Goal: Task Accomplishment & Management: Manage account settings

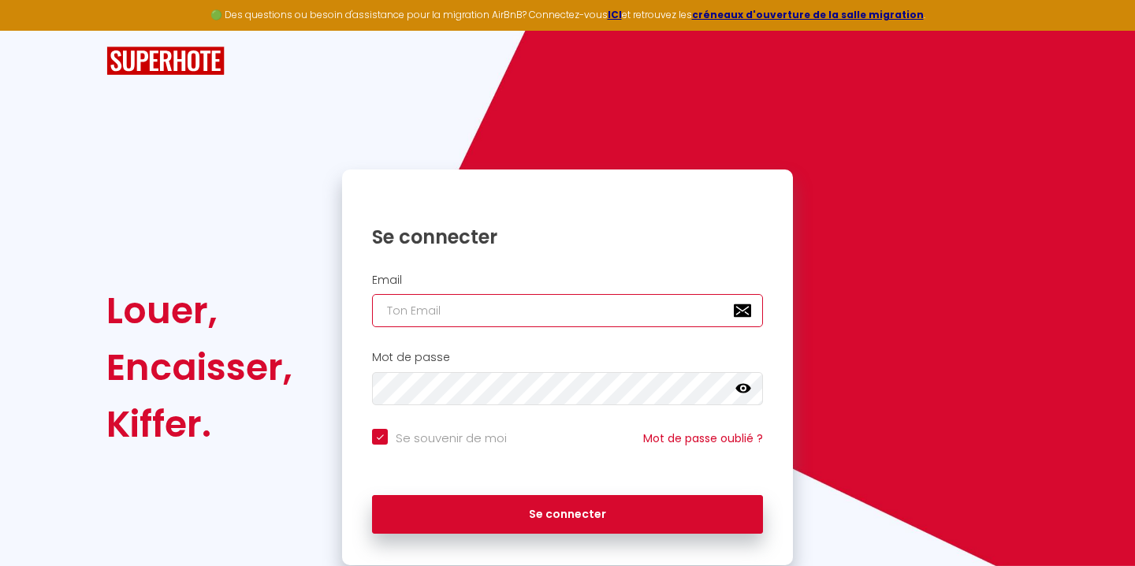
type input "[EMAIL_ADDRESS][DOMAIN_NAME]"
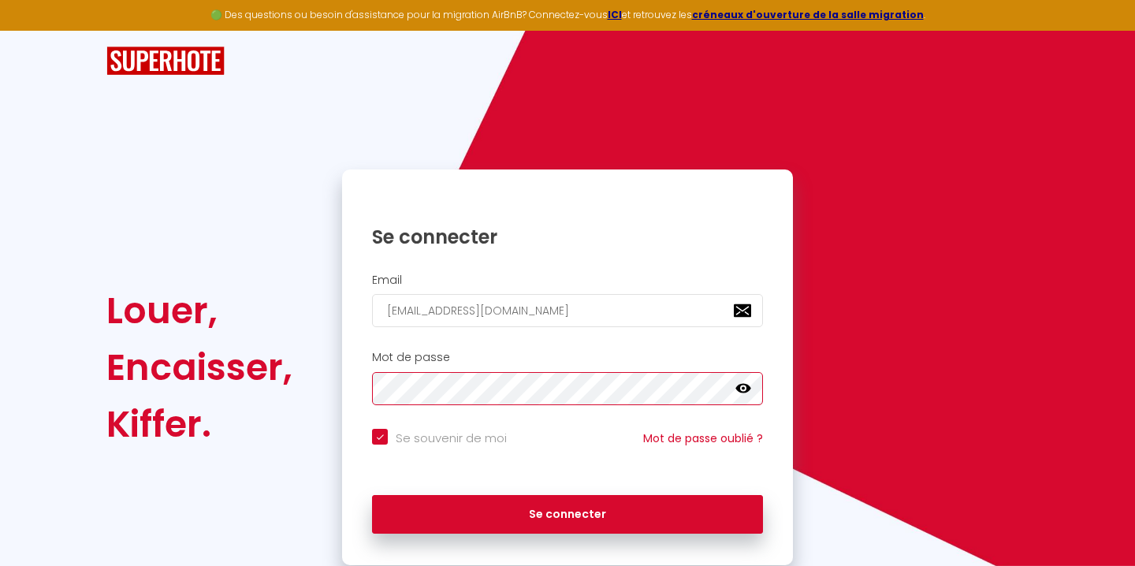
click at [567, 511] on button "Se connecter" at bounding box center [567, 514] width 391 height 39
checkbox input "true"
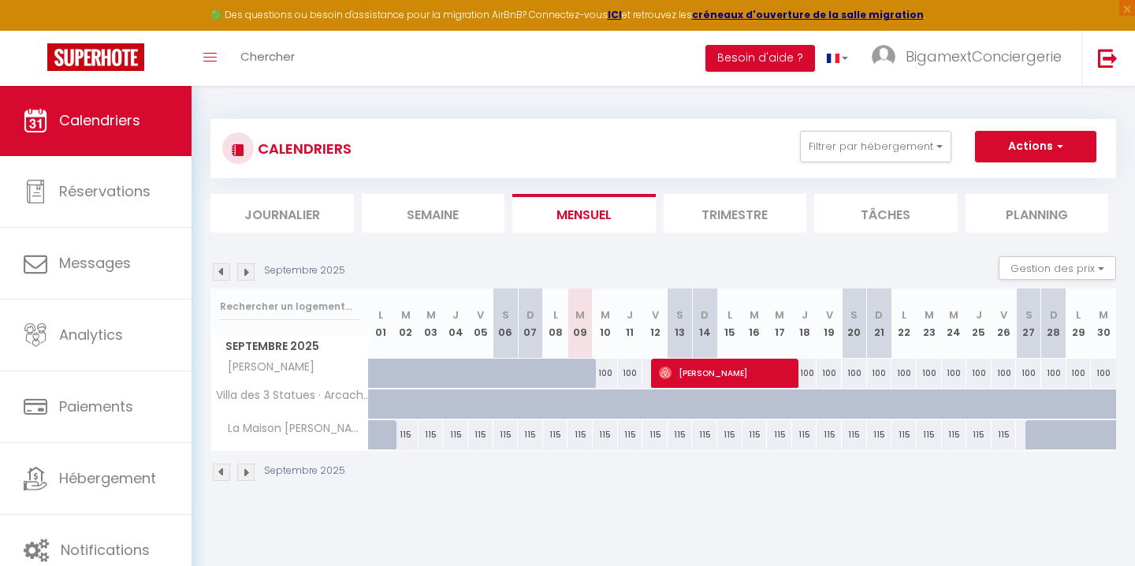
click at [249, 268] on img at bounding box center [245, 271] width 17 height 17
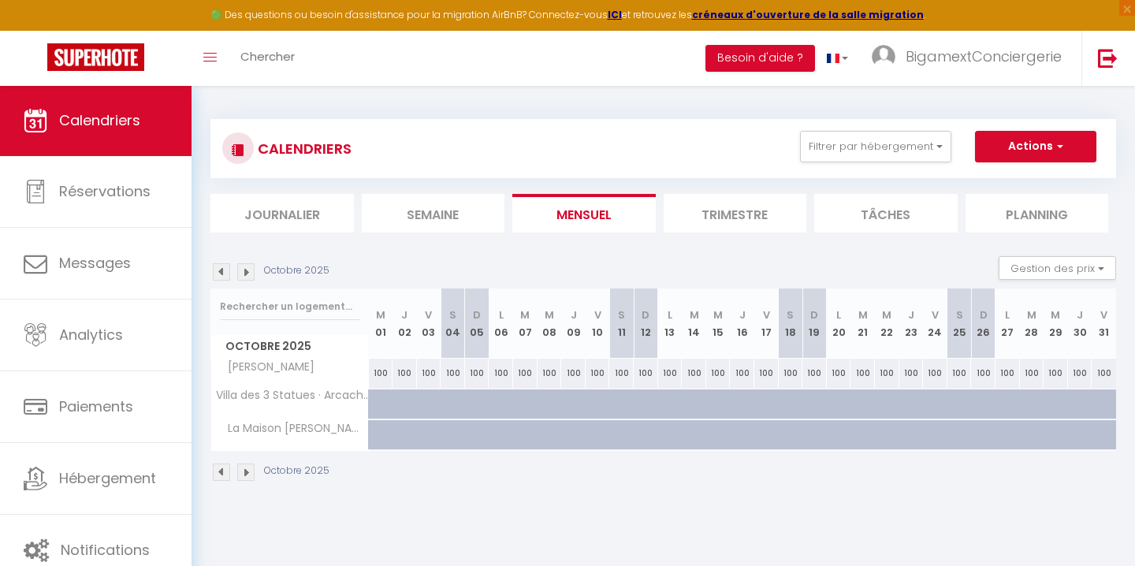
click at [221, 270] on img at bounding box center [221, 271] width 17 height 17
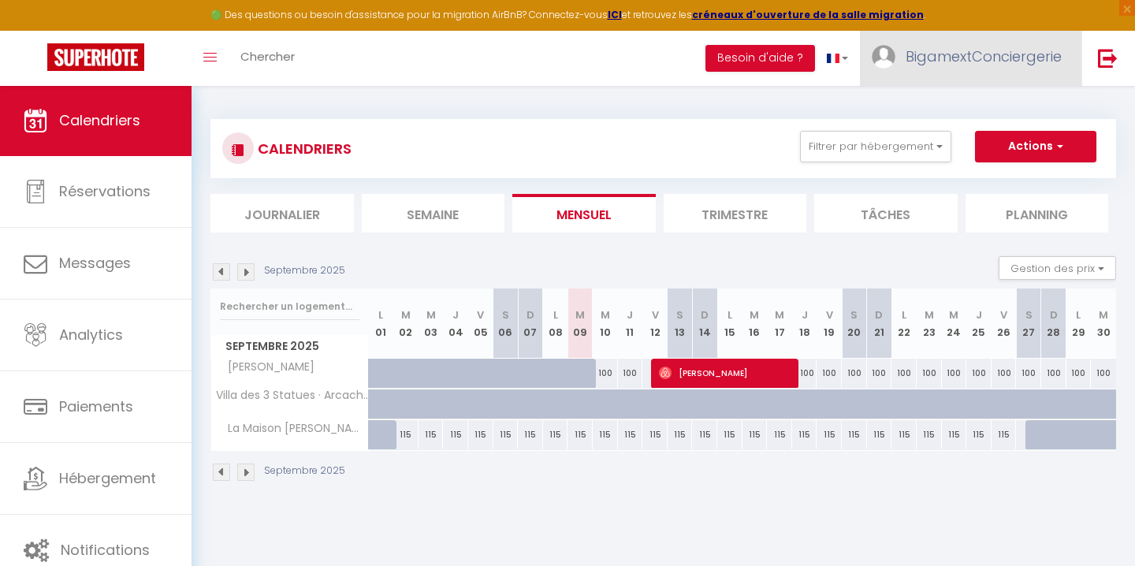
click at [1045, 57] on span "BigamextConciergerie" at bounding box center [983, 56] width 156 height 20
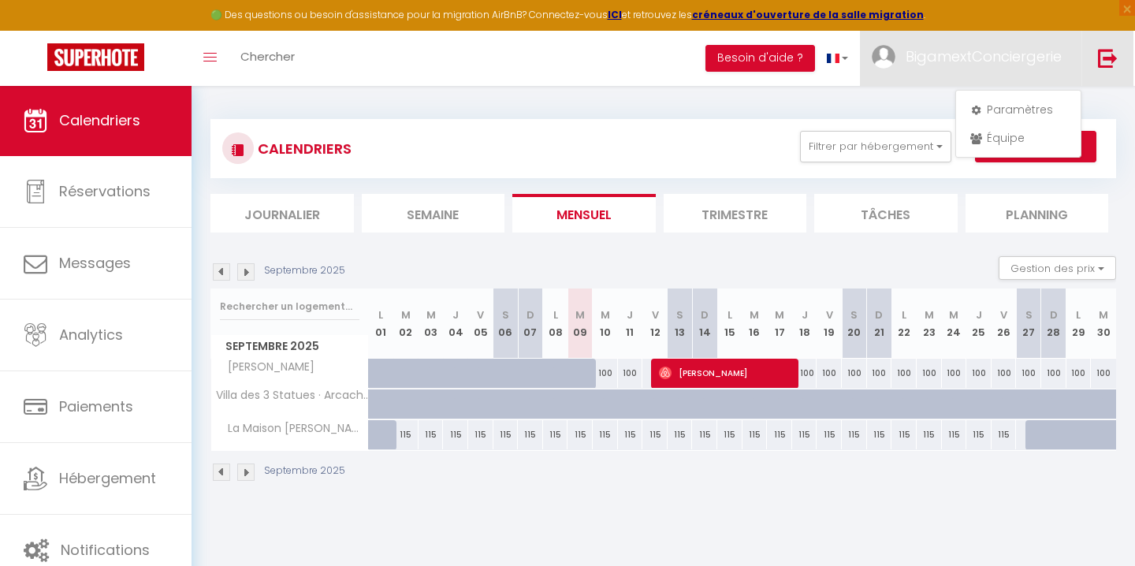
click at [1102, 58] on img at bounding box center [1108, 58] width 20 height 20
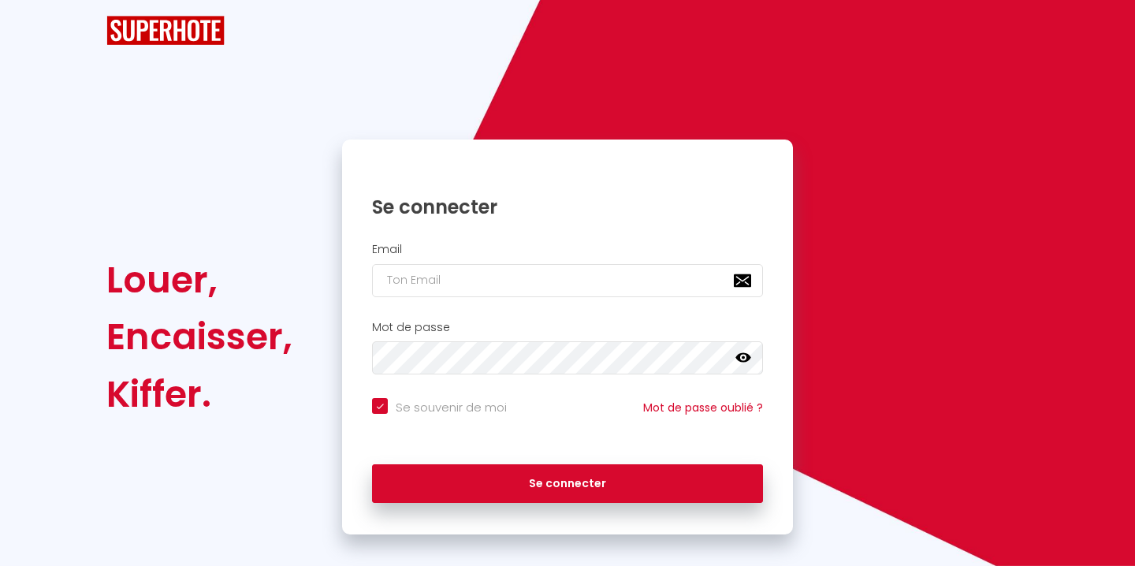
checkbox input "true"
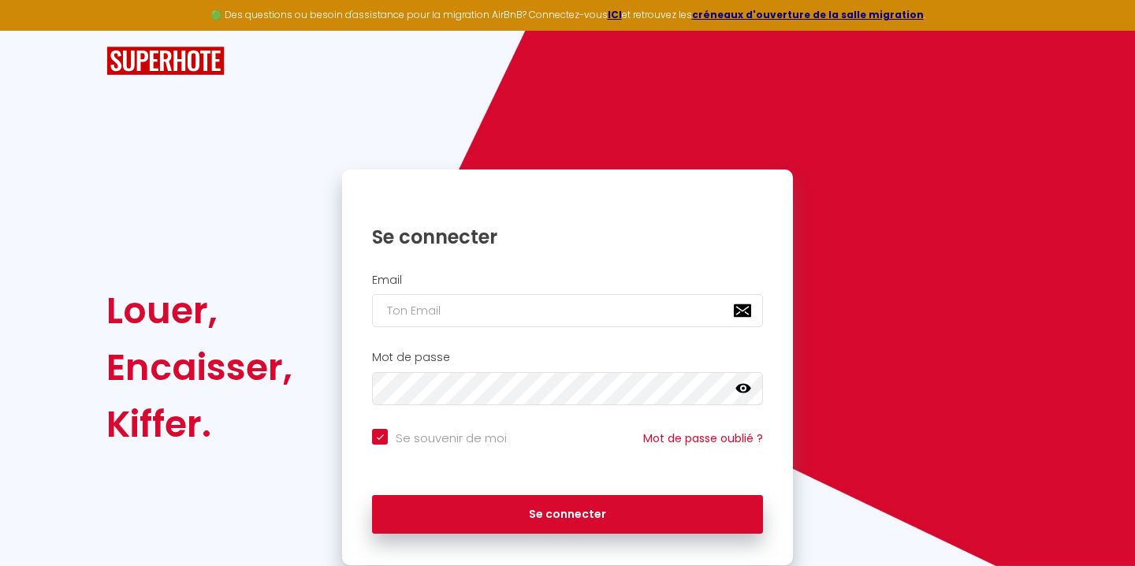
type input "c"
checkbox input "true"
type input "co"
checkbox input "true"
type input "[EMAIL_ADDRESS][DOMAIN_NAME]"
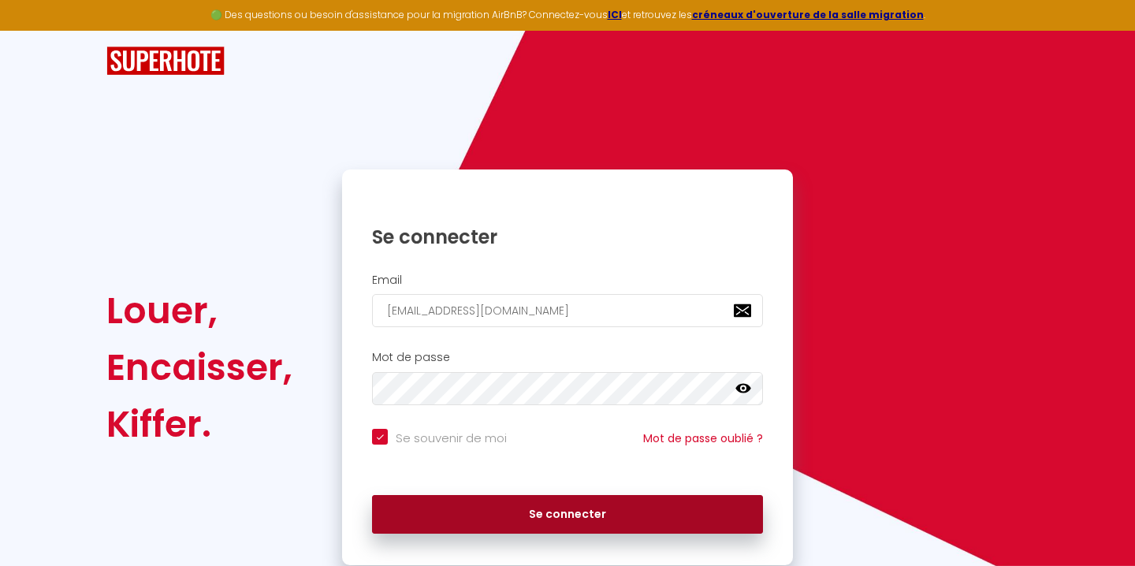
click at [547, 505] on button "Se connecter" at bounding box center [567, 514] width 391 height 39
checkbox input "true"
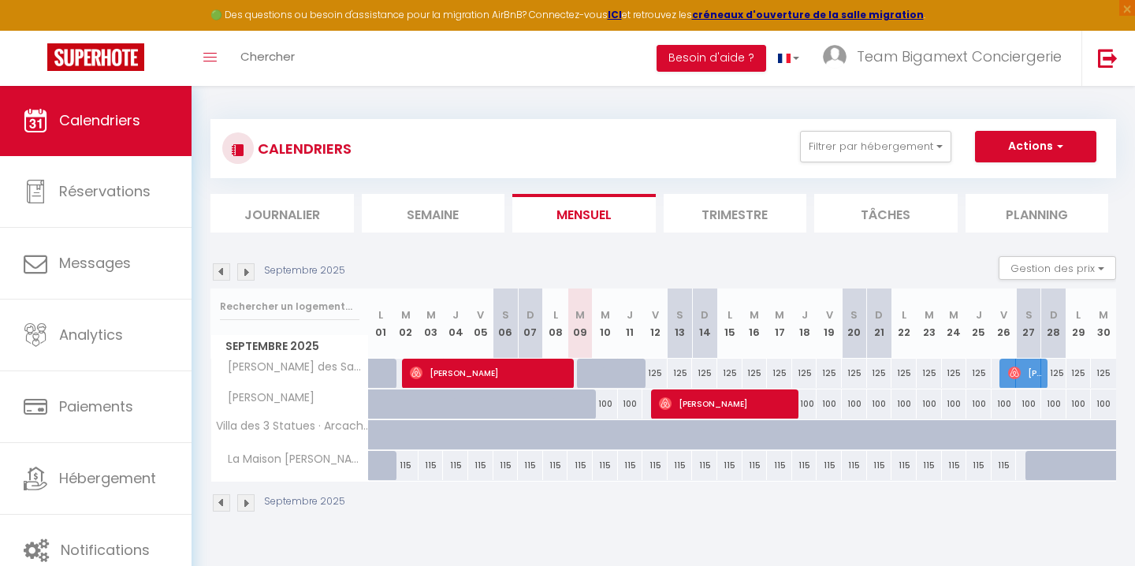
click at [253, 505] on img at bounding box center [245, 502] width 17 height 17
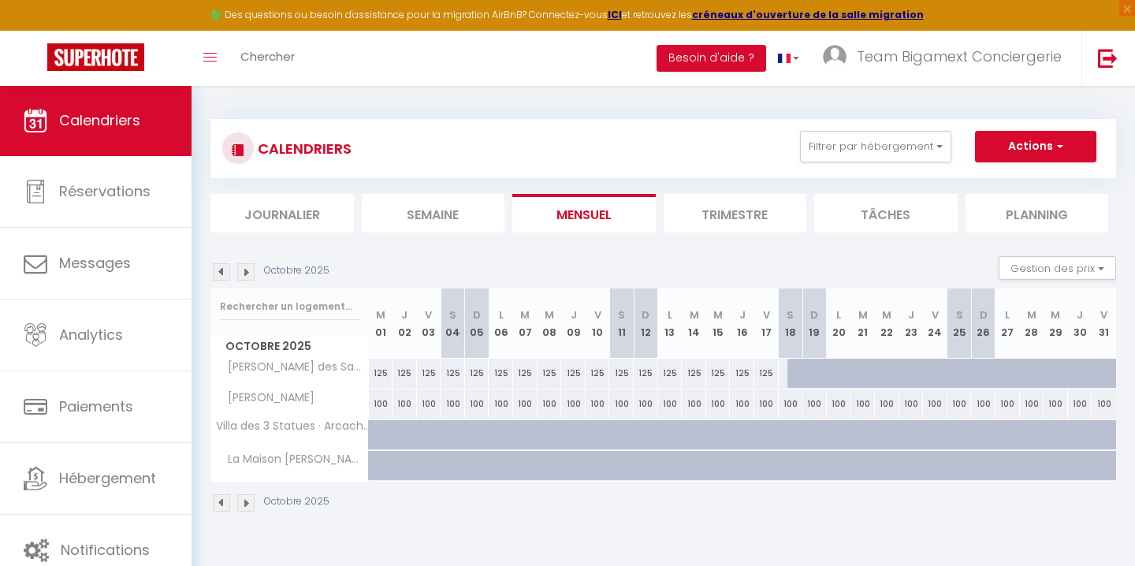
click at [246, 492] on div "Octobre 2025" at bounding box center [662, 504] width 905 height 46
click at [246, 503] on img at bounding box center [245, 502] width 17 height 17
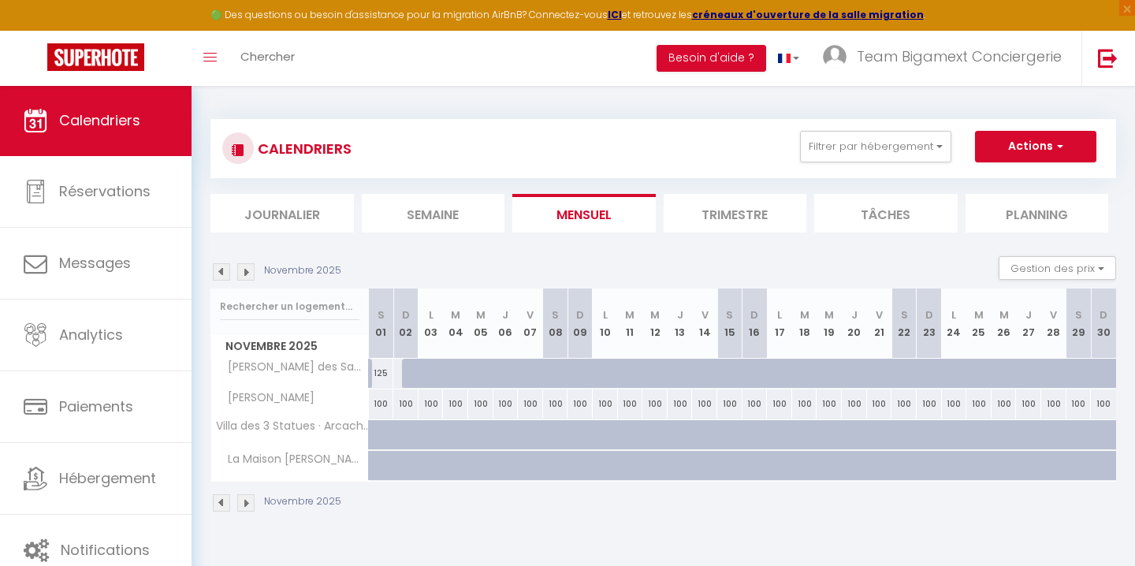
click at [249, 503] on img at bounding box center [245, 502] width 17 height 17
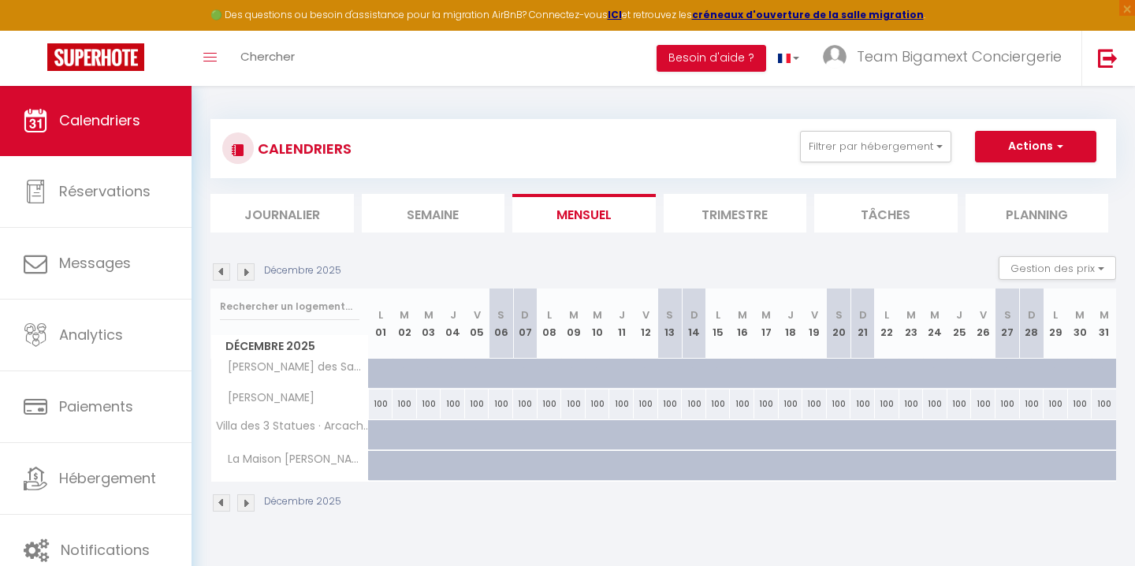
click at [249, 503] on img at bounding box center [245, 502] width 17 height 17
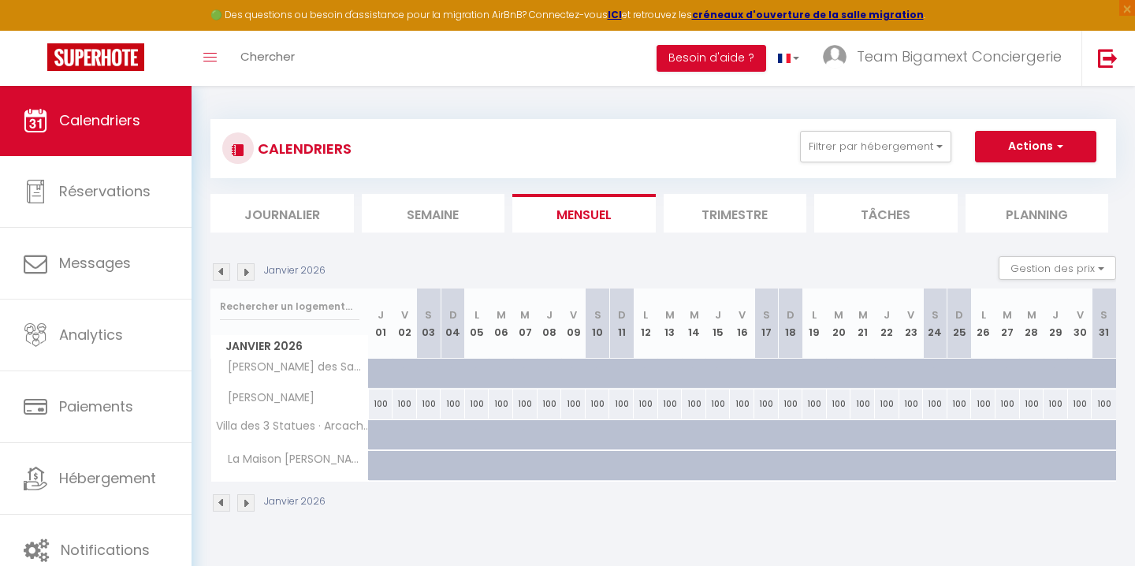
click at [249, 503] on img at bounding box center [245, 502] width 17 height 17
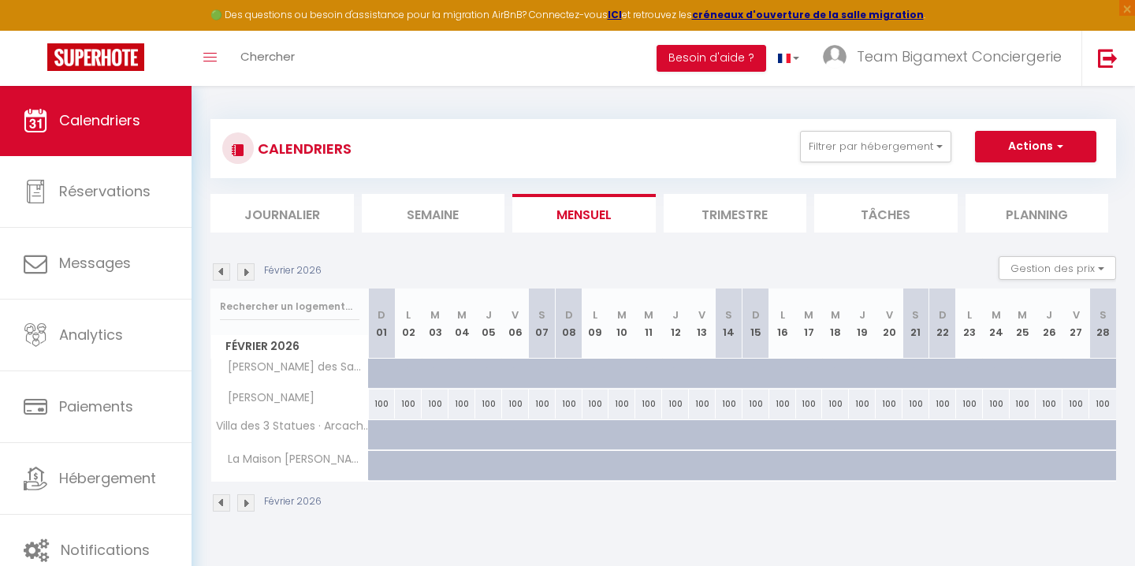
click at [244, 504] on img at bounding box center [245, 502] width 17 height 17
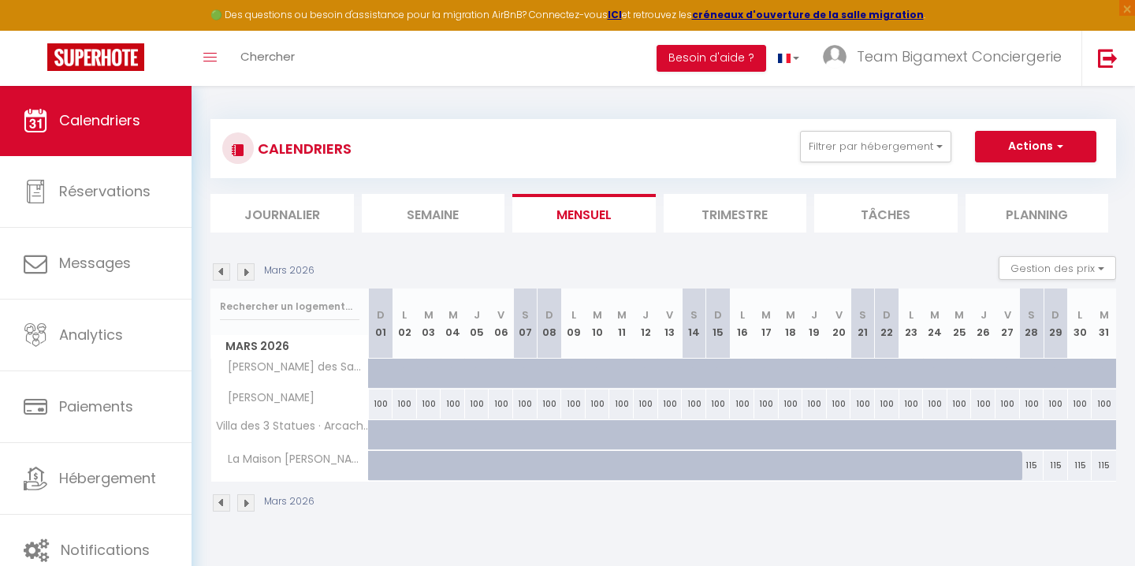
click at [244, 504] on img at bounding box center [245, 502] width 17 height 17
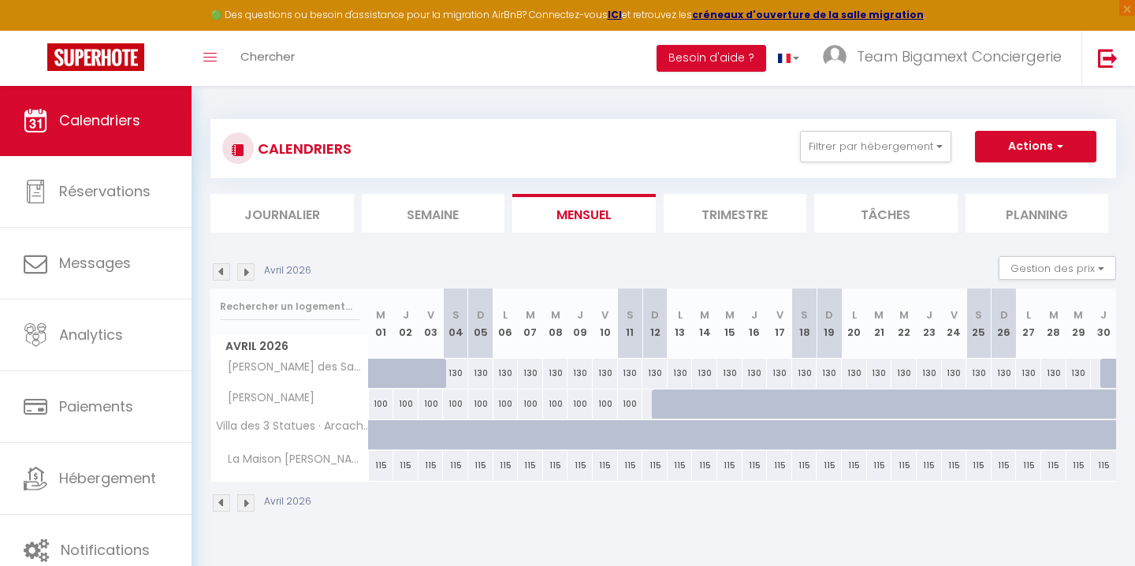
click at [244, 504] on img at bounding box center [245, 502] width 17 height 17
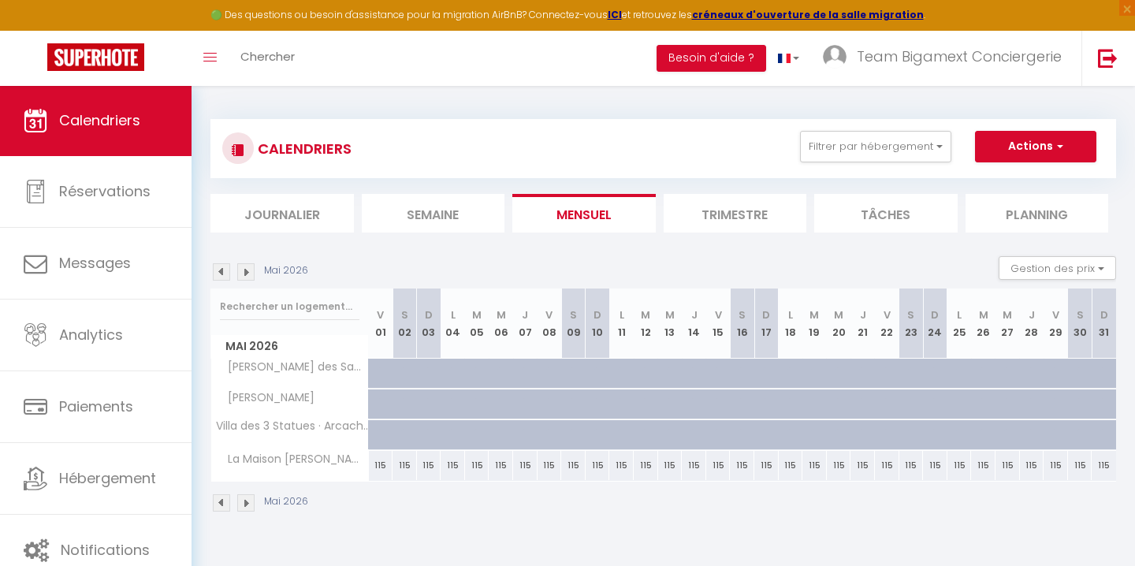
click at [244, 504] on img at bounding box center [245, 502] width 17 height 17
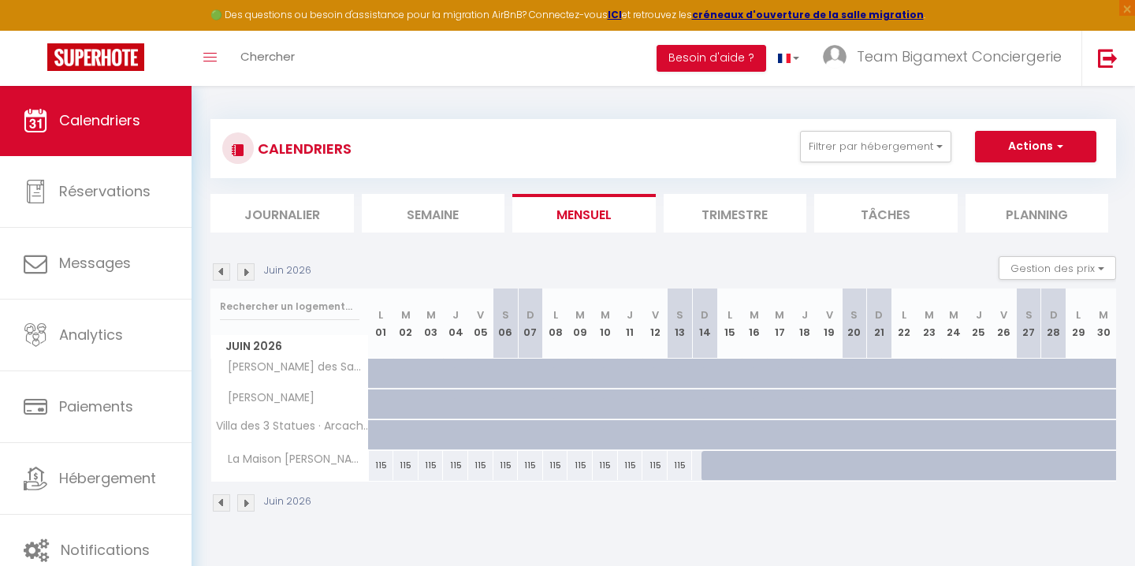
click at [245, 504] on img at bounding box center [245, 502] width 17 height 17
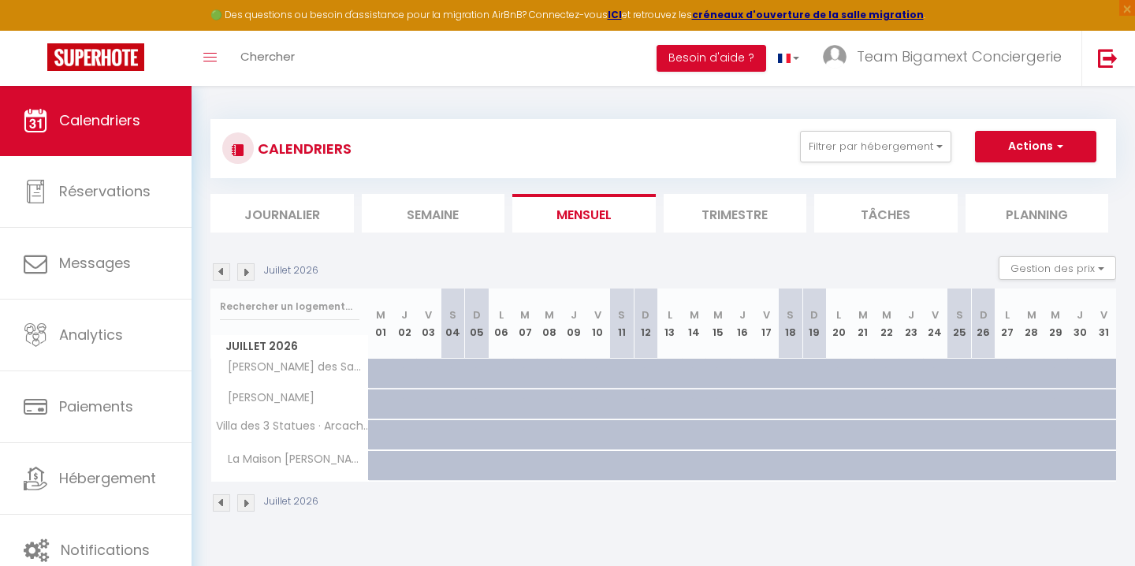
click at [245, 504] on img at bounding box center [245, 502] width 17 height 17
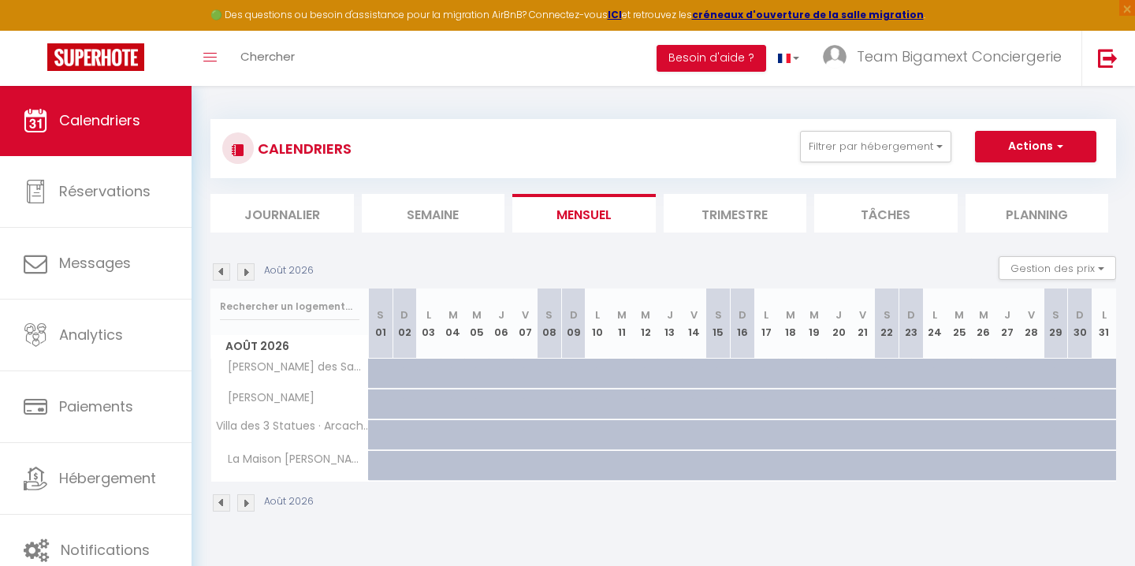
click at [245, 503] on img at bounding box center [245, 502] width 17 height 17
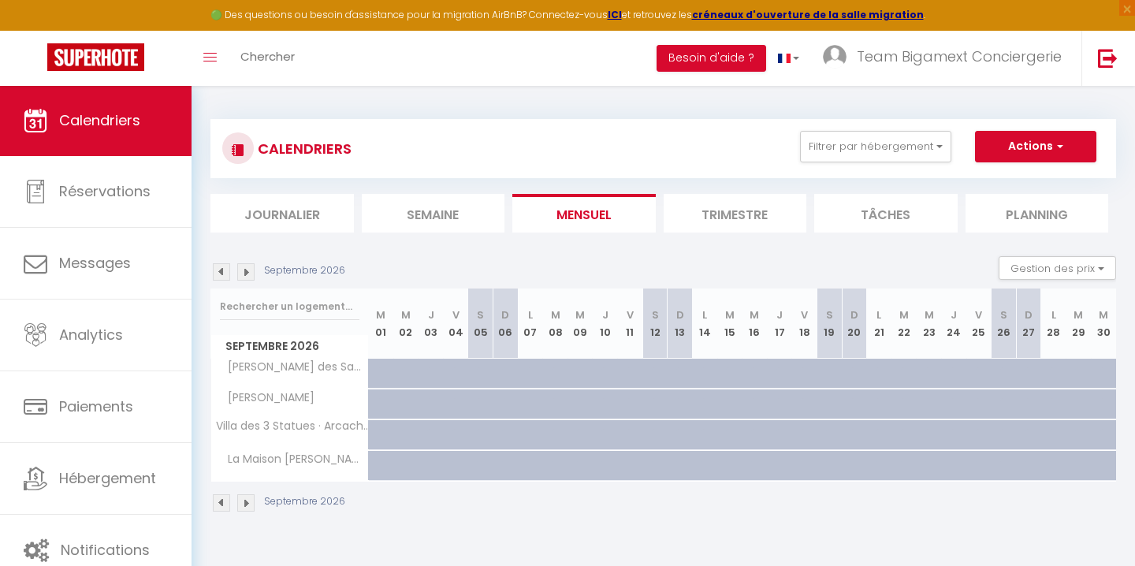
click at [224, 500] on img at bounding box center [221, 502] width 17 height 17
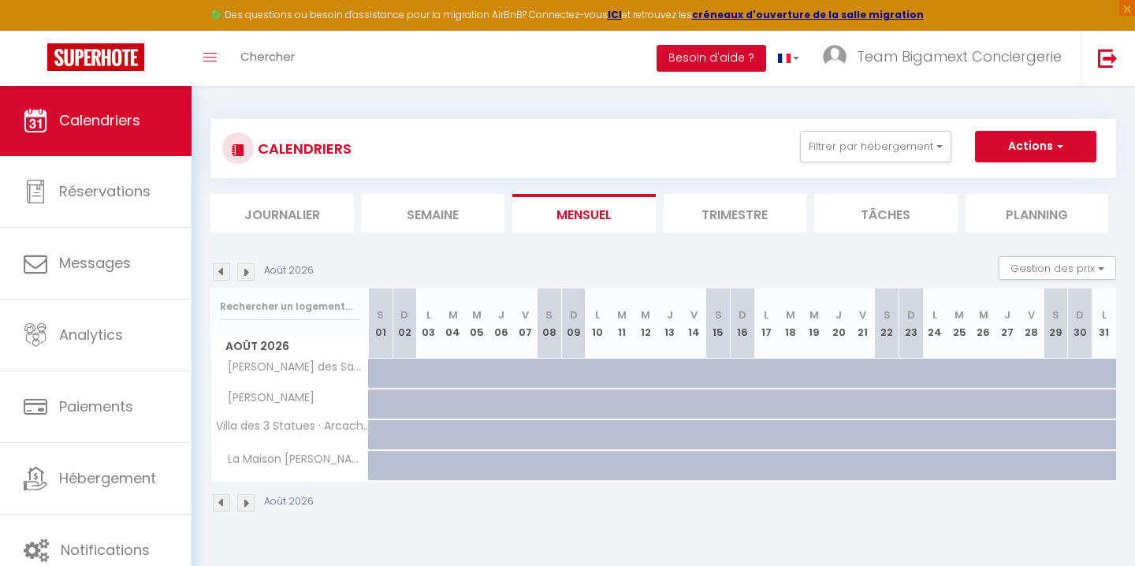
click at [224, 500] on img at bounding box center [221, 502] width 17 height 17
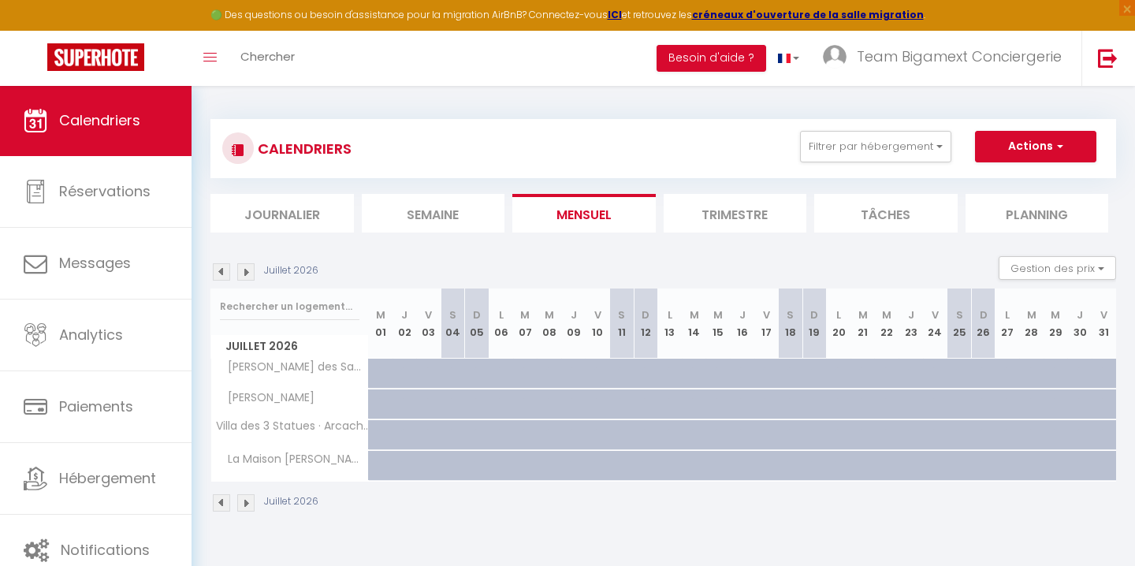
click at [224, 500] on img at bounding box center [221, 502] width 17 height 17
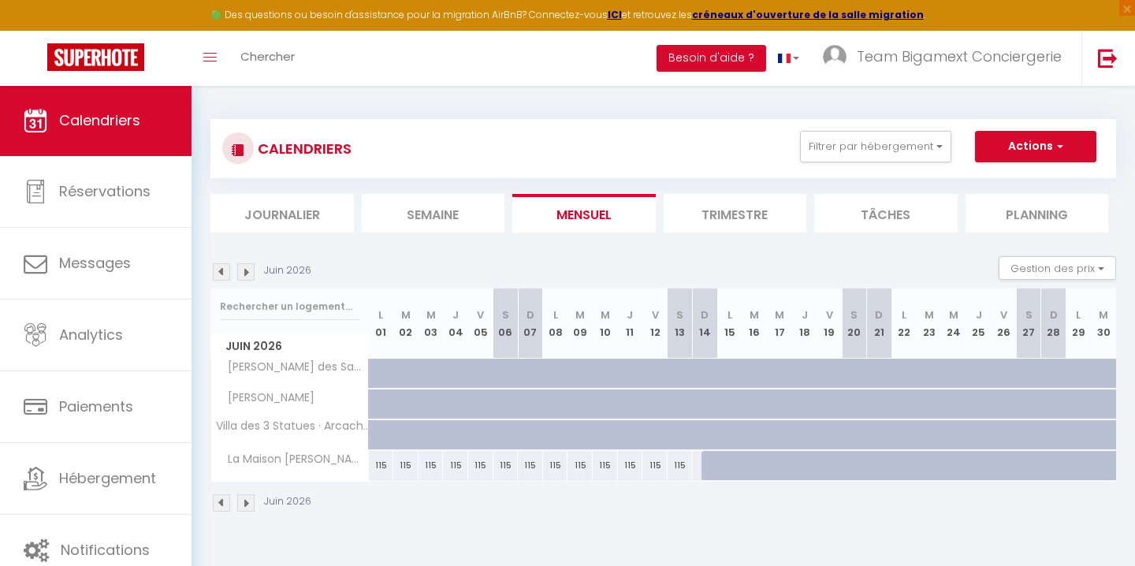
click at [224, 500] on img at bounding box center [221, 502] width 17 height 17
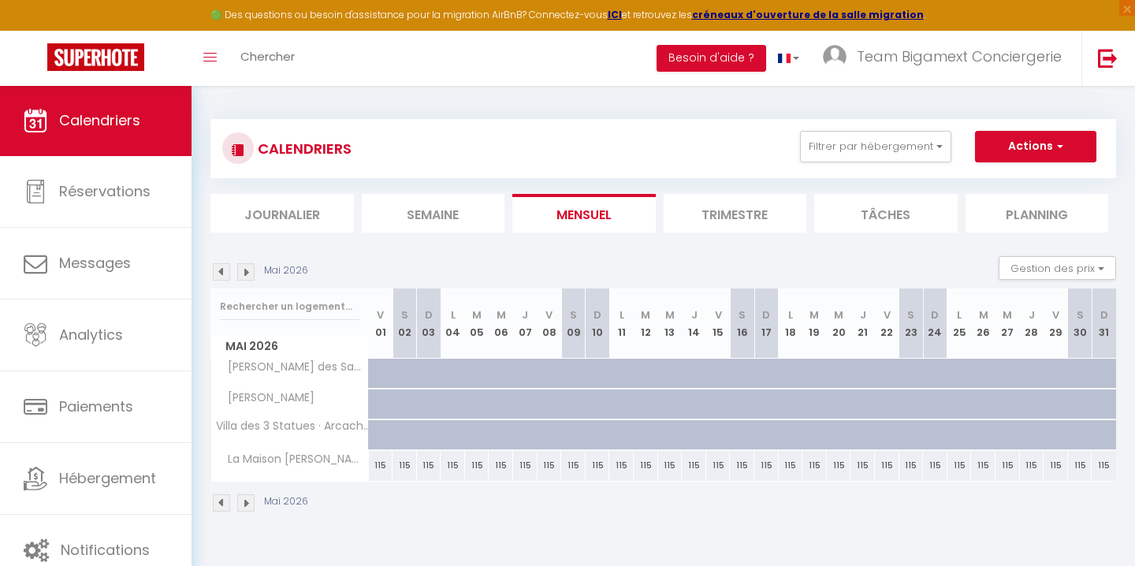
click at [224, 500] on img at bounding box center [221, 502] width 17 height 17
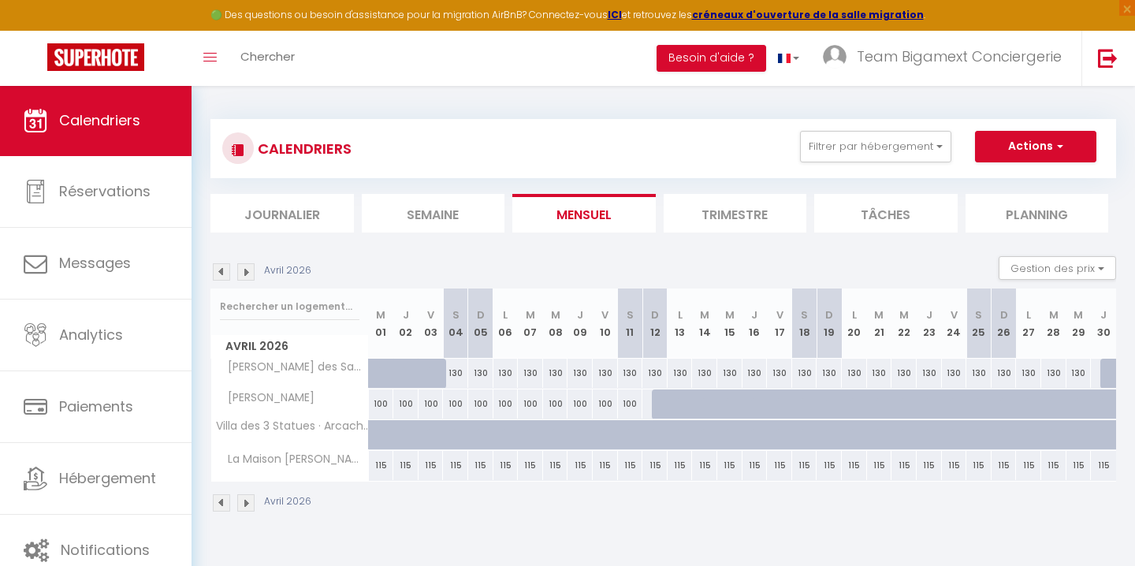
click at [224, 500] on img at bounding box center [221, 502] width 17 height 17
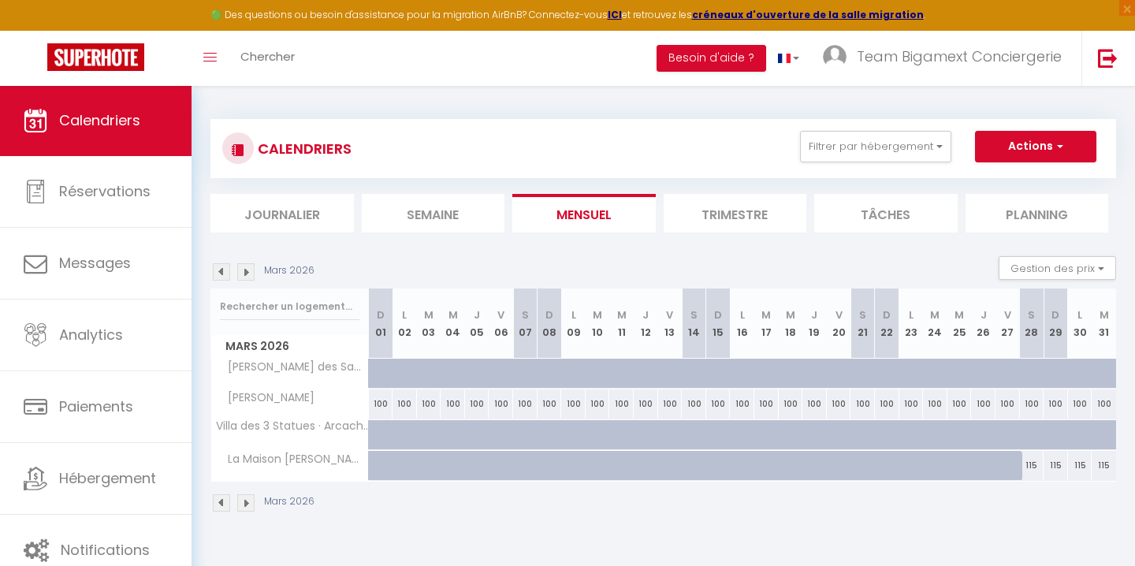
click at [224, 500] on img at bounding box center [221, 502] width 17 height 17
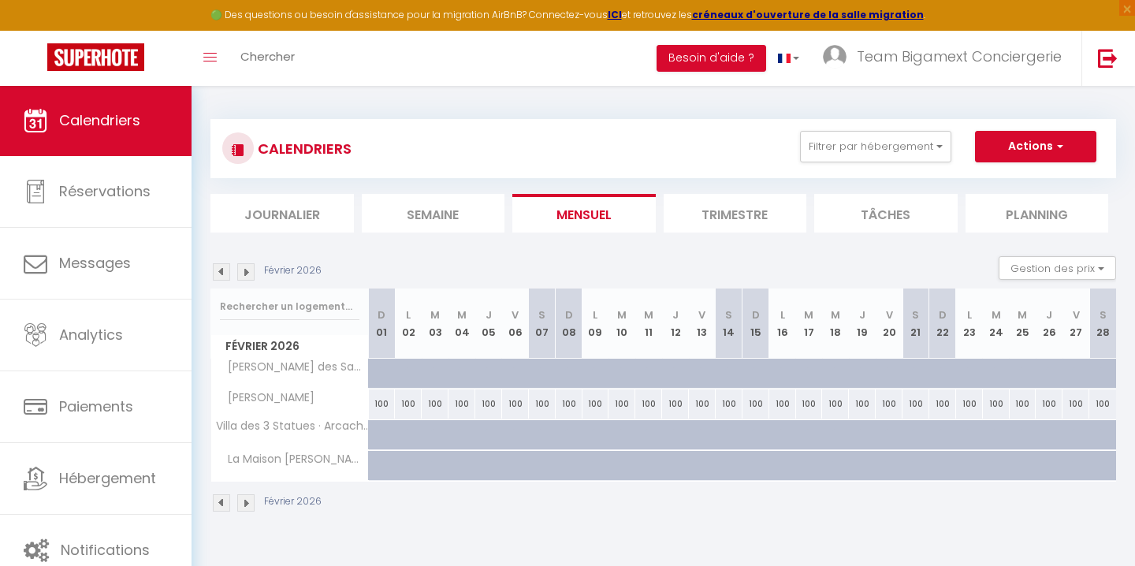
click at [224, 500] on img at bounding box center [221, 502] width 17 height 17
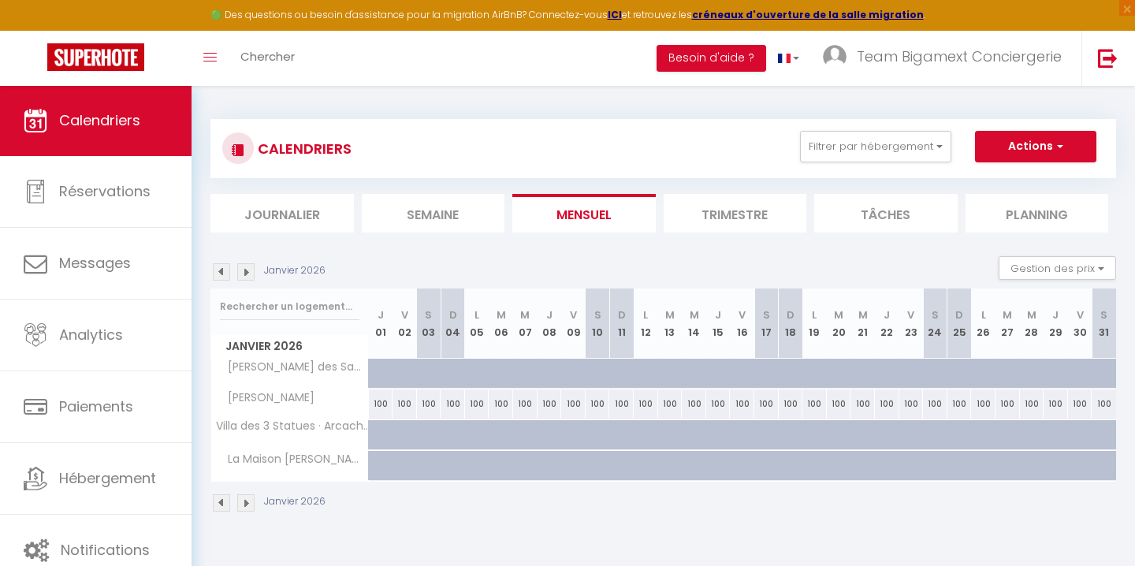
click at [224, 500] on img at bounding box center [221, 502] width 17 height 17
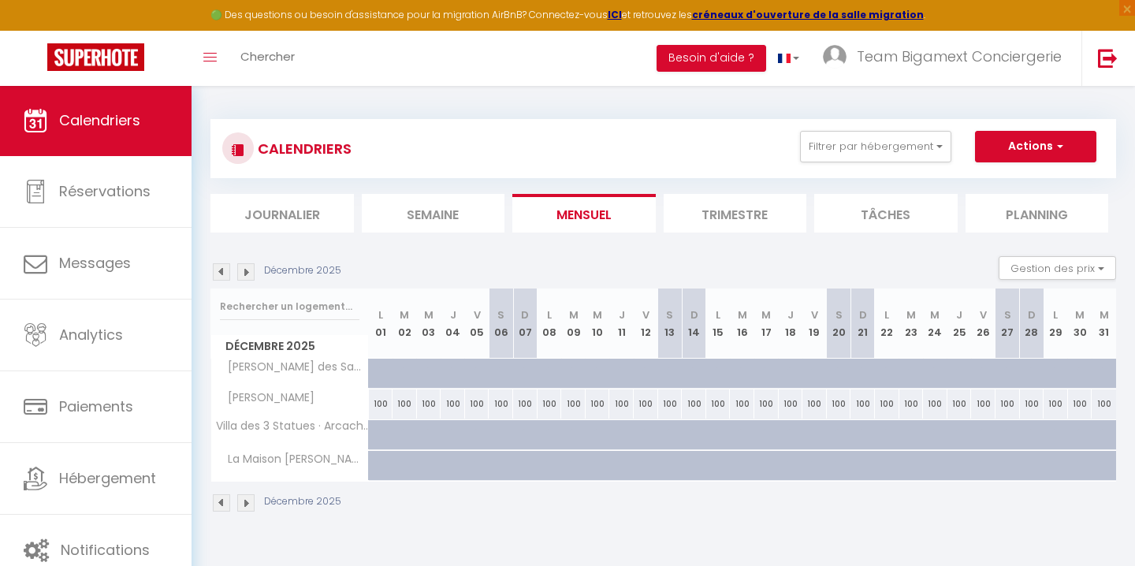
click at [224, 500] on img at bounding box center [221, 502] width 17 height 17
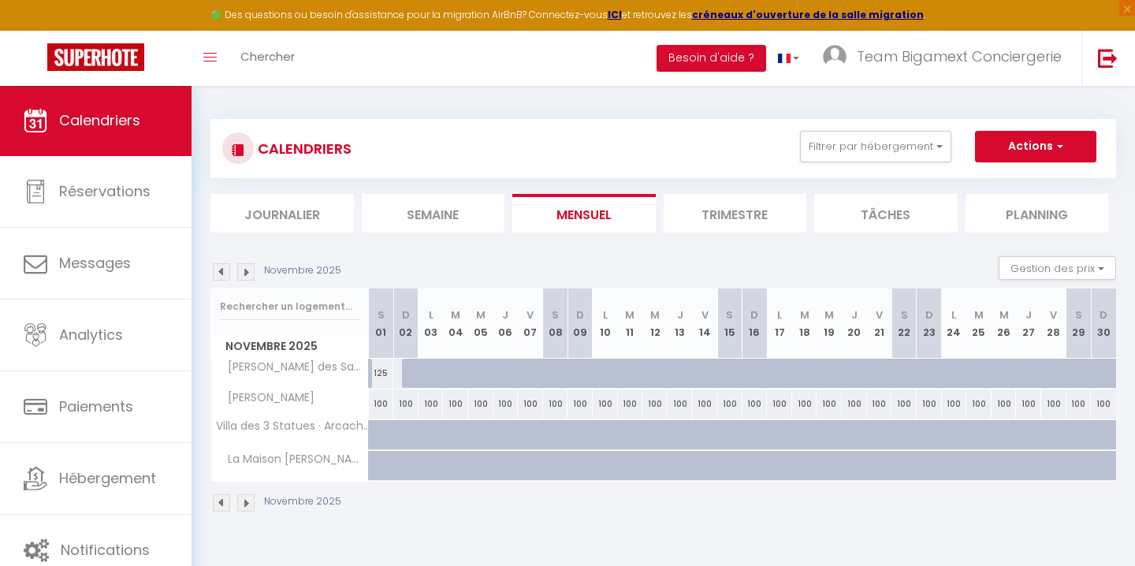
click at [224, 500] on img at bounding box center [221, 502] width 17 height 17
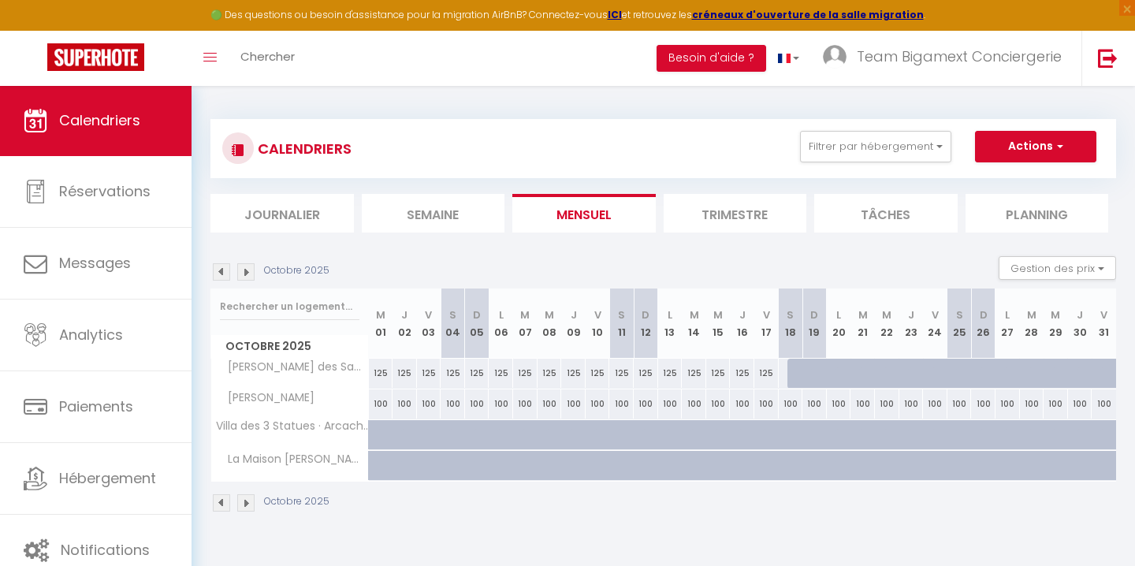
click at [224, 500] on img at bounding box center [221, 502] width 17 height 17
